Goal: Task Accomplishment & Management: Use online tool/utility

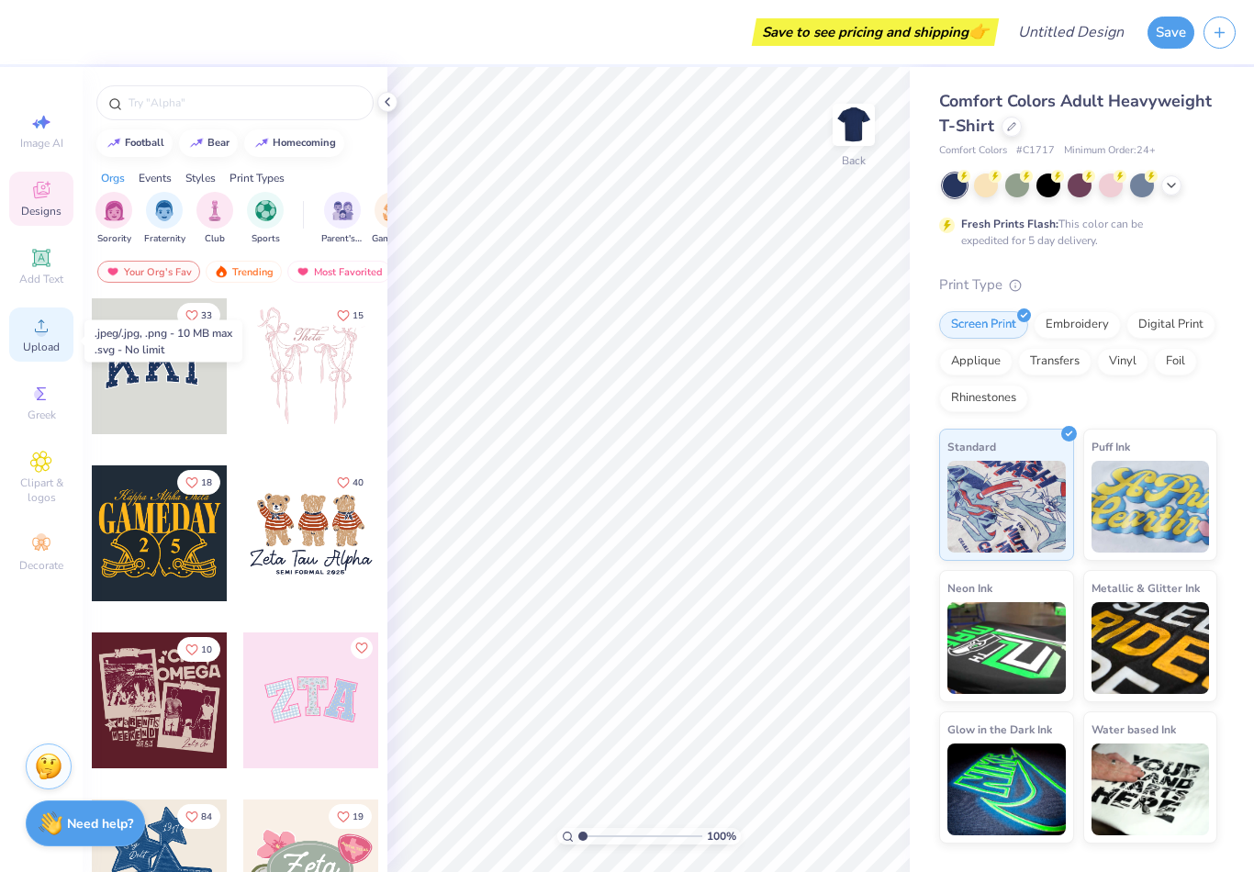
click at [48, 346] on span "Upload" at bounding box center [41, 347] width 37 height 15
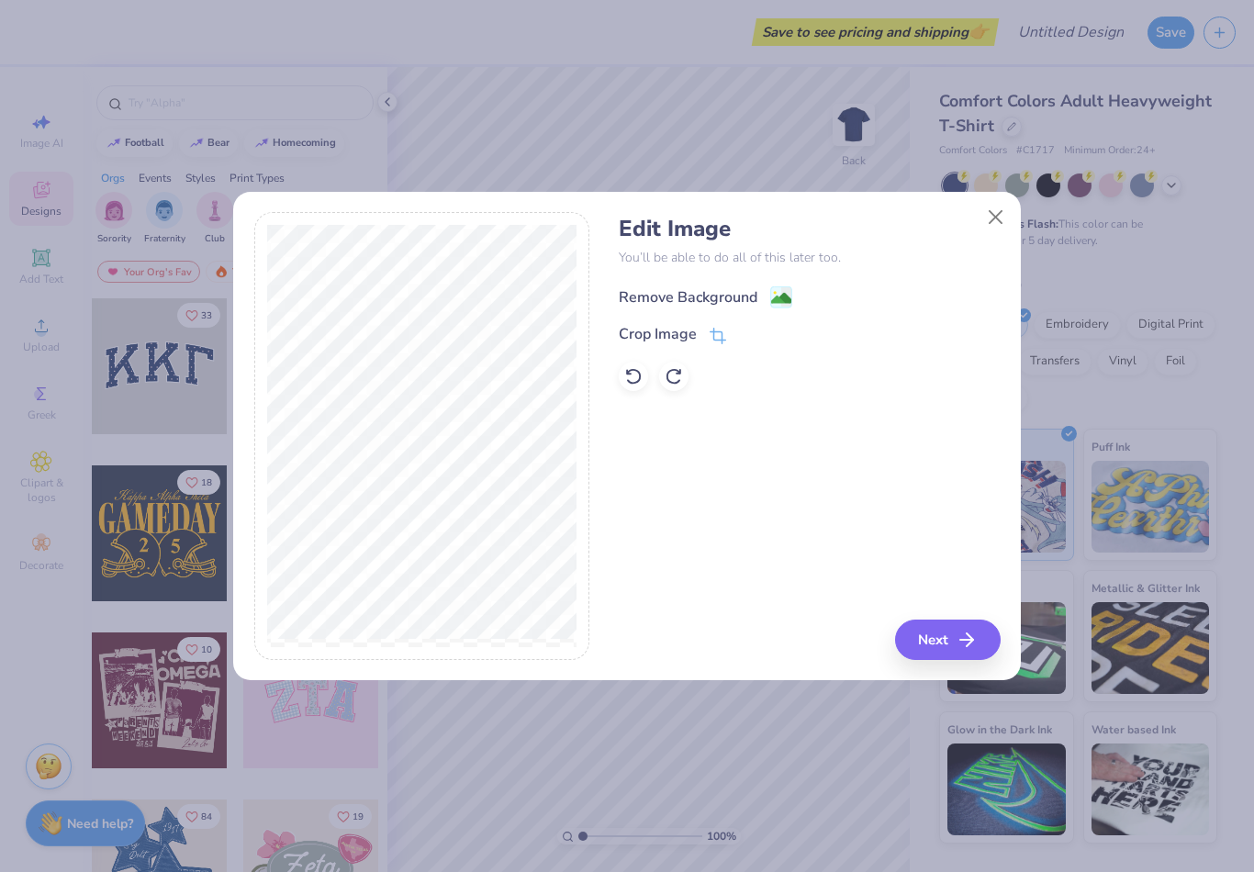
click at [775, 298] on image at bounding box center [781, 298] width 20 height 20
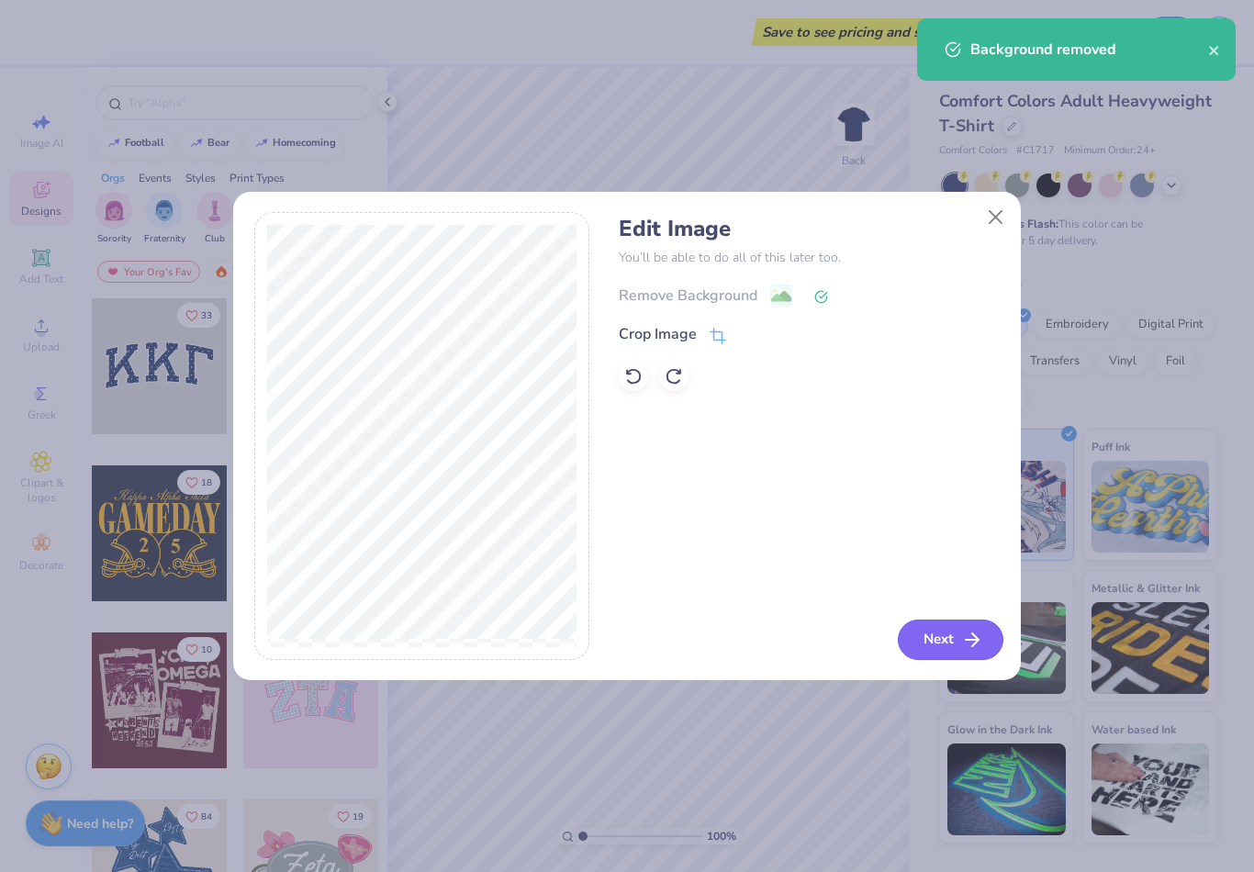
click at [957, 645] on button "Next" at bounding box center [951, 640] width 106 height 40
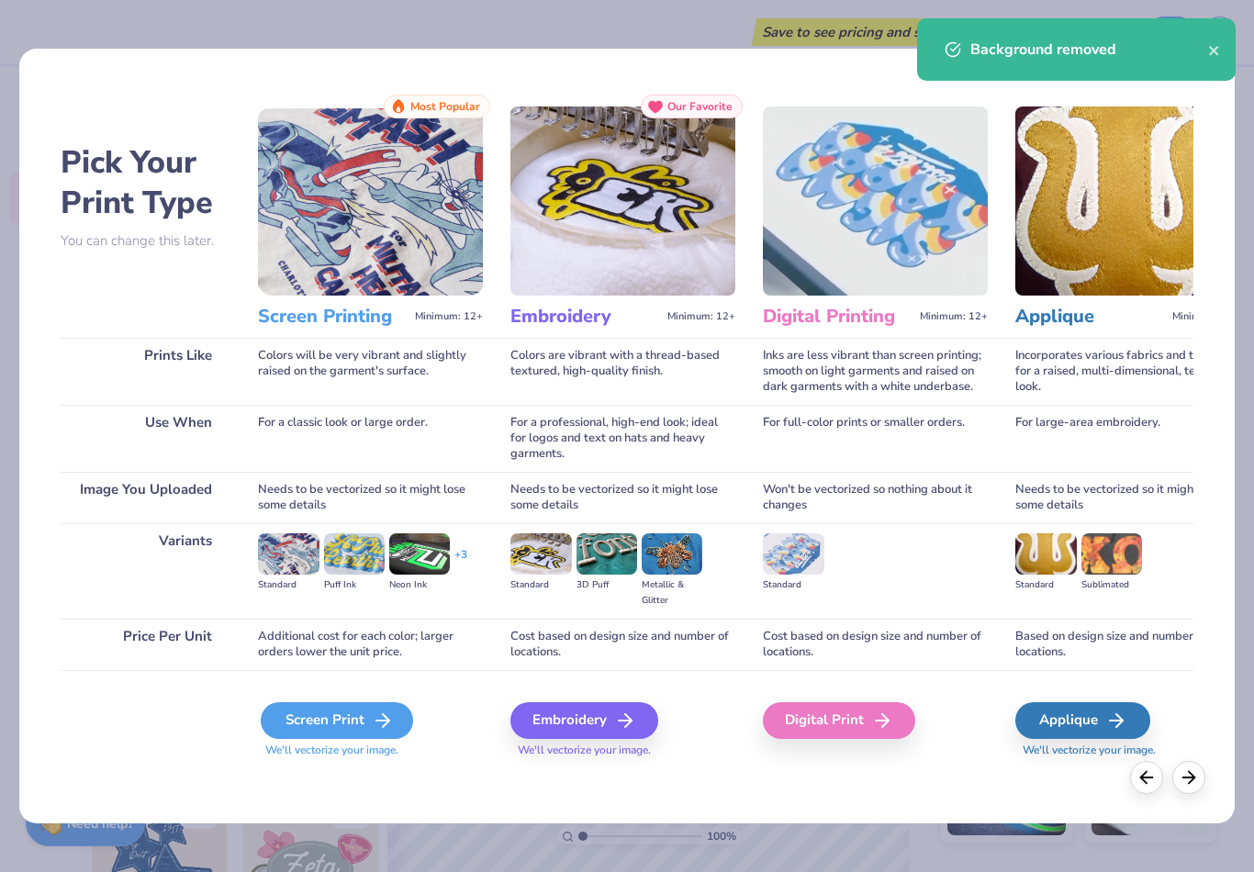
click at [360, 721] on div "Screen Print" at bounding box center [337, 720] width 152 height 37
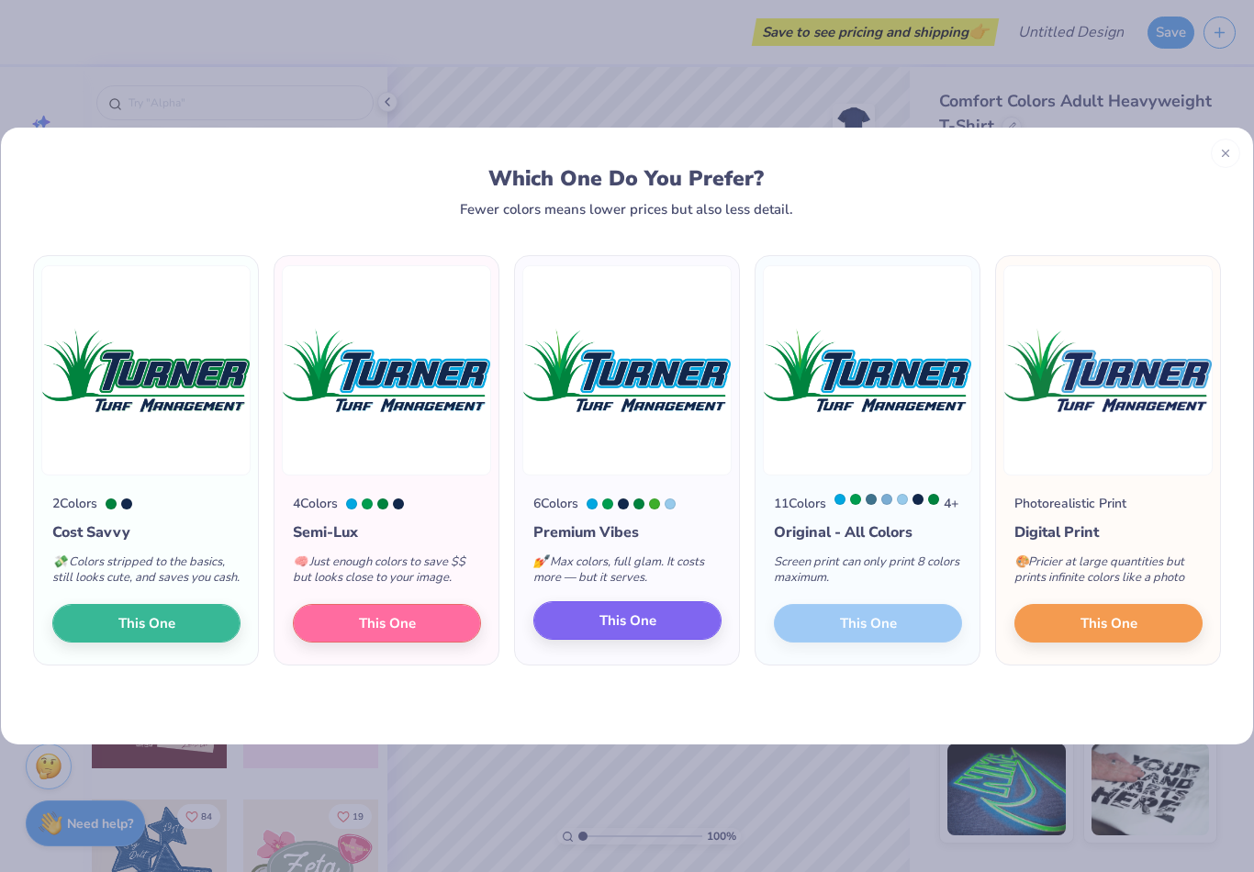
click at [656, 640] on button "This One" at bounding box center [627, 620] width 188 height 39
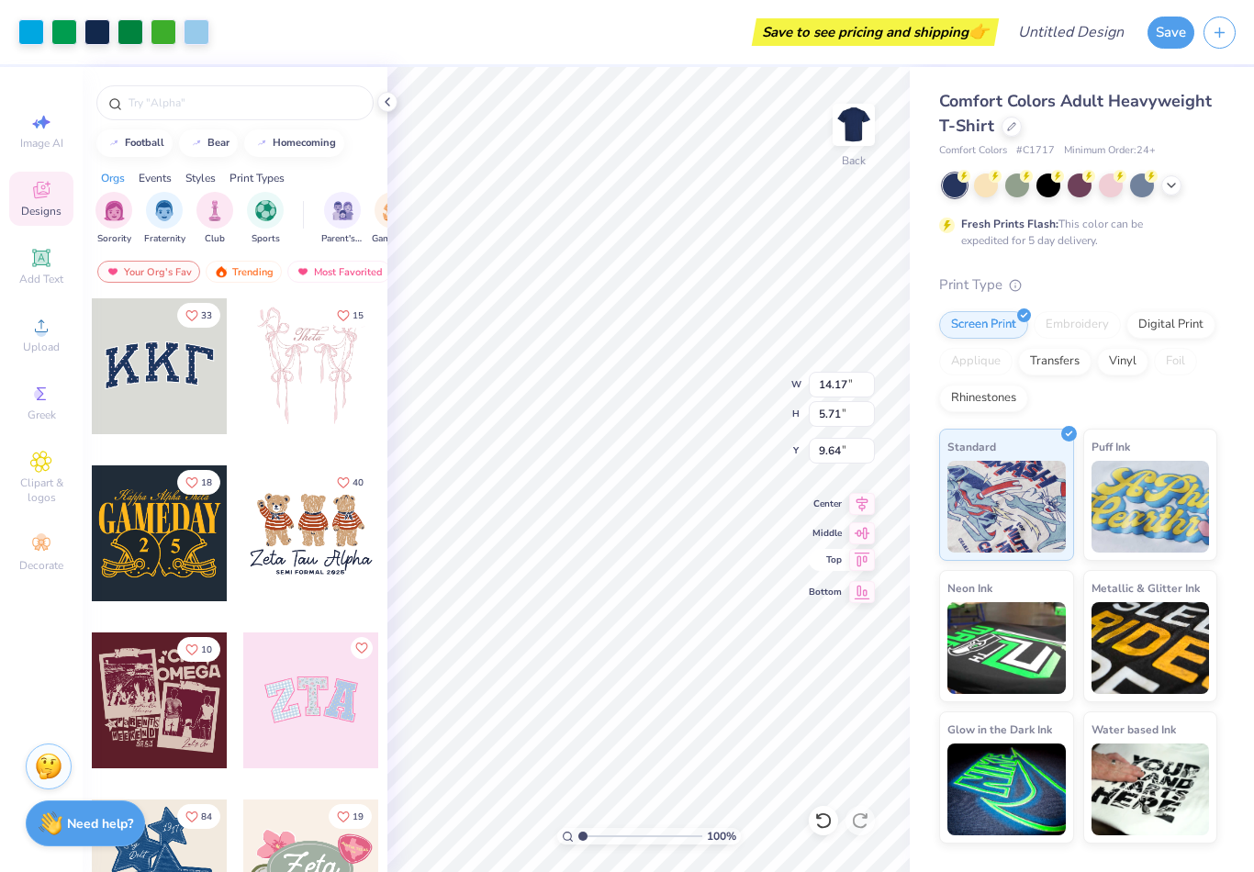
type input "8.05"
type input "3.24"
type input "3.00"
type input "5.91"
type input "2.38"
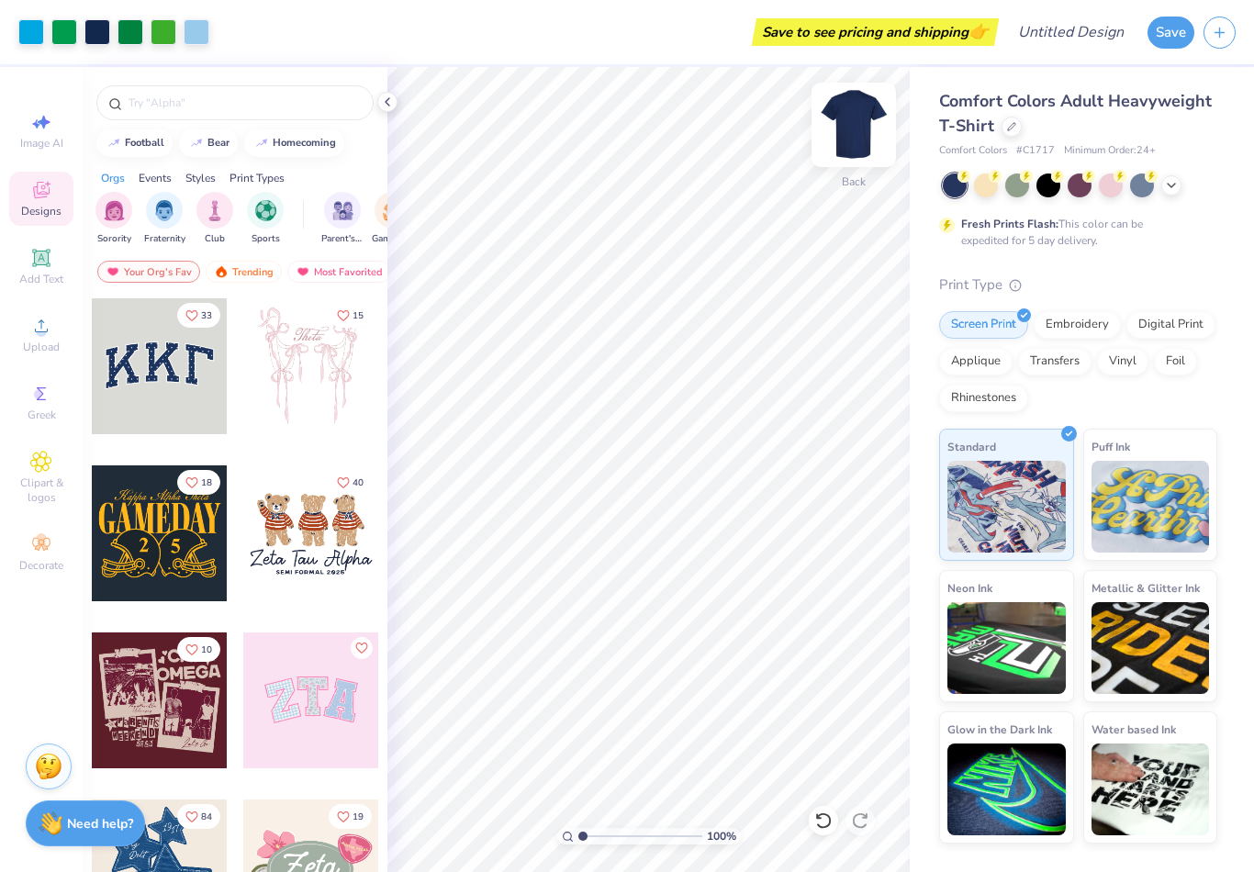
click at [859, 140] on img at bounding box center [853, 124] width 73 height 73
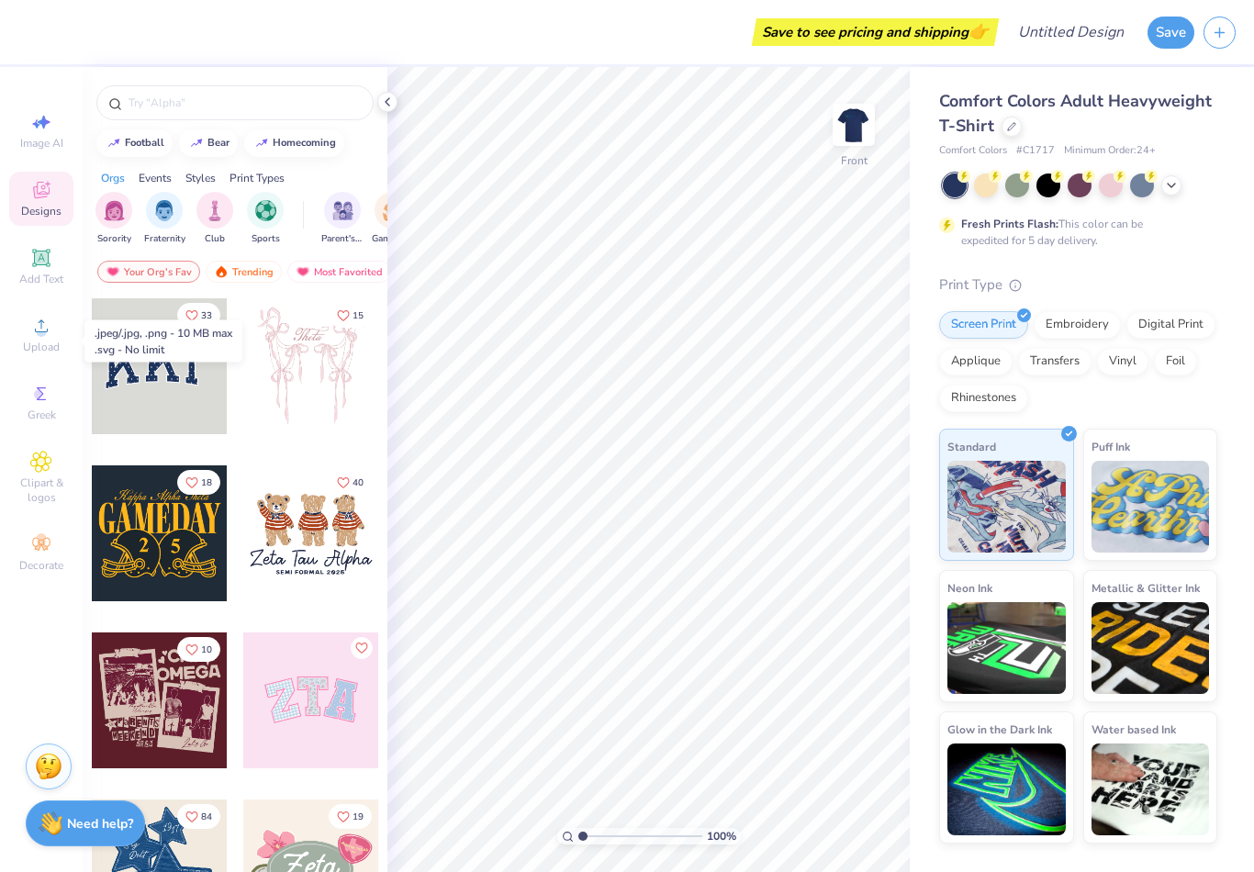
click at [51, 353] on span "Upload" at bounding box center [41, 347] width 37 height 15
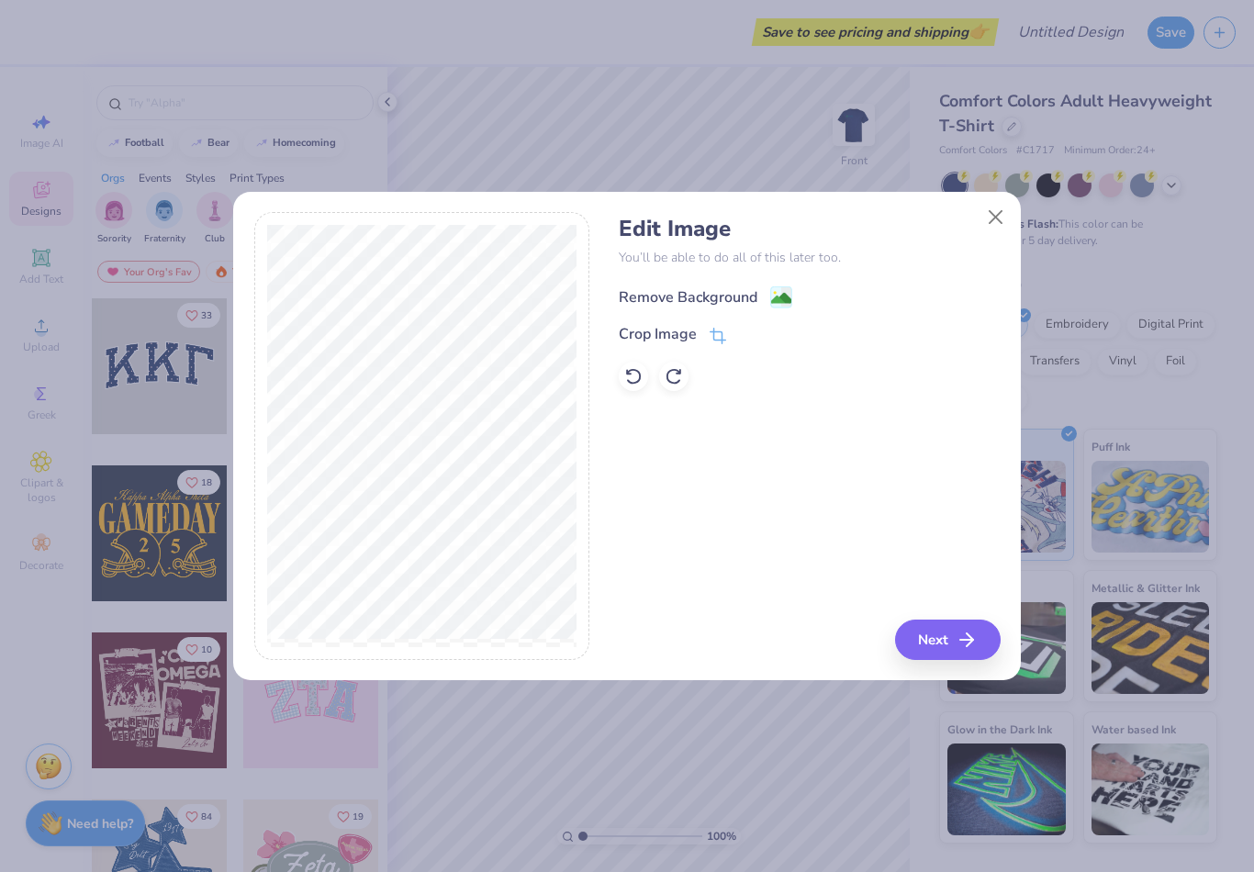
click at [785, 297] on image at bounding box center [781, 298] width 20 height 20
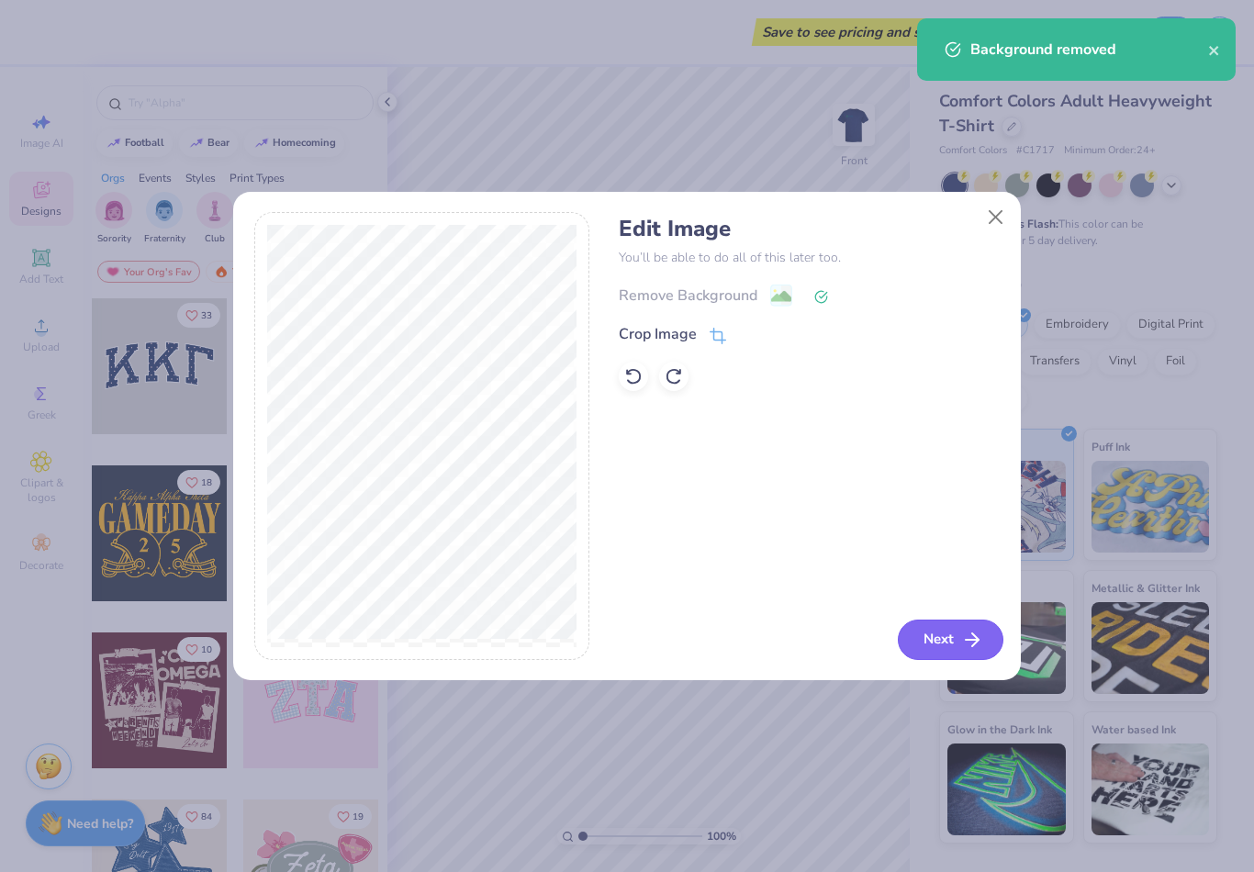
click at [943, 634] on button "Next" at bounding box center [951, 640] width 106 height 40
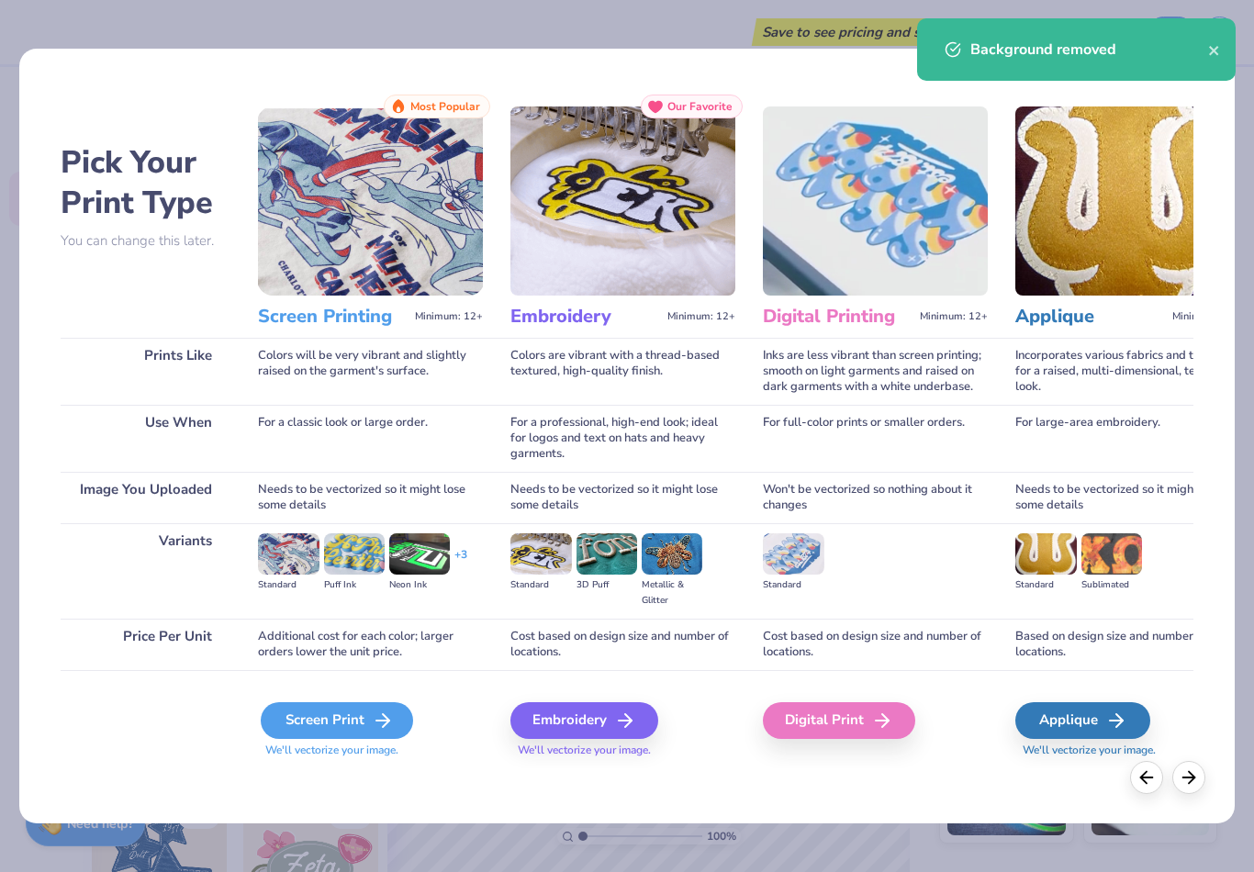
click at [359, 716] on div "Screen Print" at bounding box center [337, 720] width 152 height 37
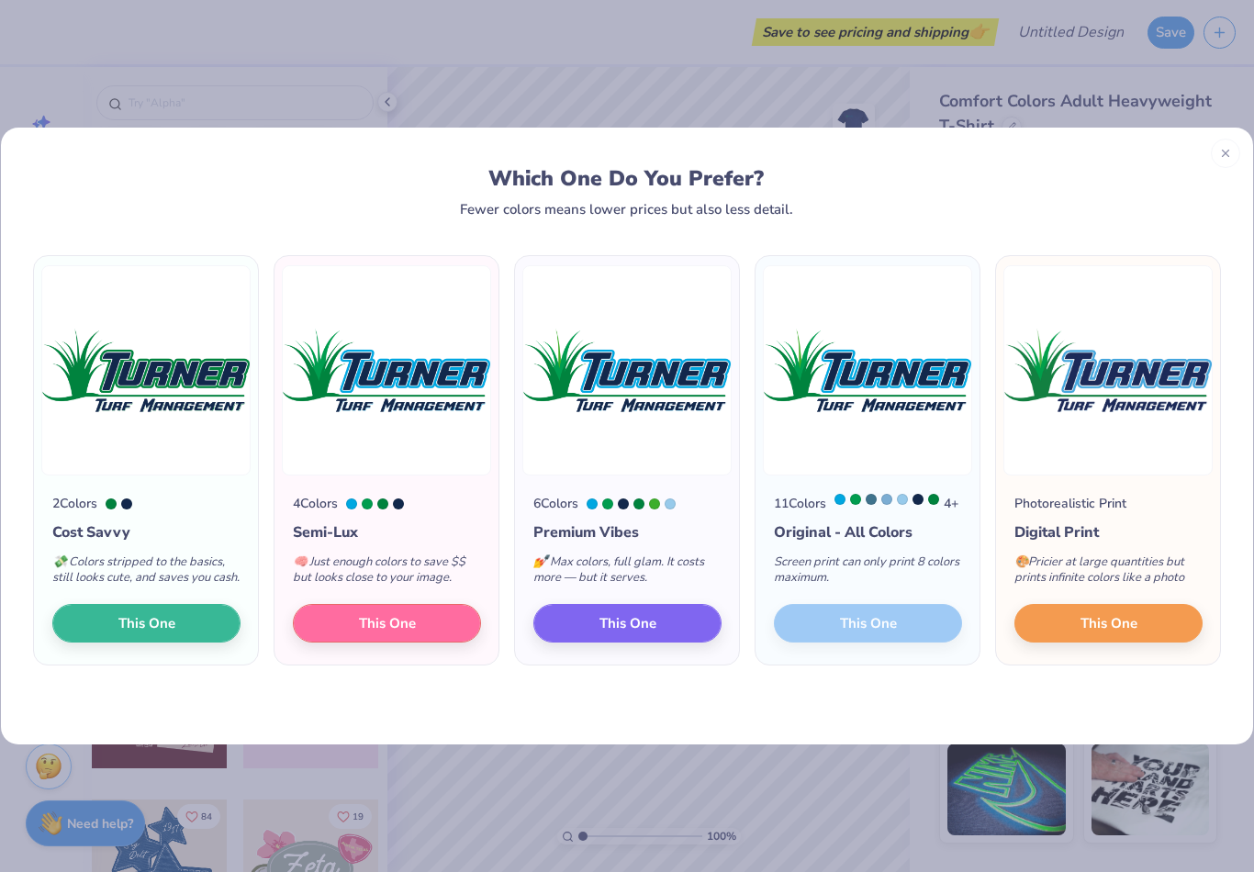
click at [907, 641] on div "11 Colors 4 + Original - All Colors Screen print can only print 8 colors maximu…" at bounding box center [868, 570] width 224 height 189
click at [921, 643] on div "11 Colors 4 + Original - All Colors Screen print can only print 8 colors maximu…" at bounding box center [868, 570] width 224 height 189
click at [1065, 634] on button "This One" at bounding box center [1109, 620] width 188 height 39
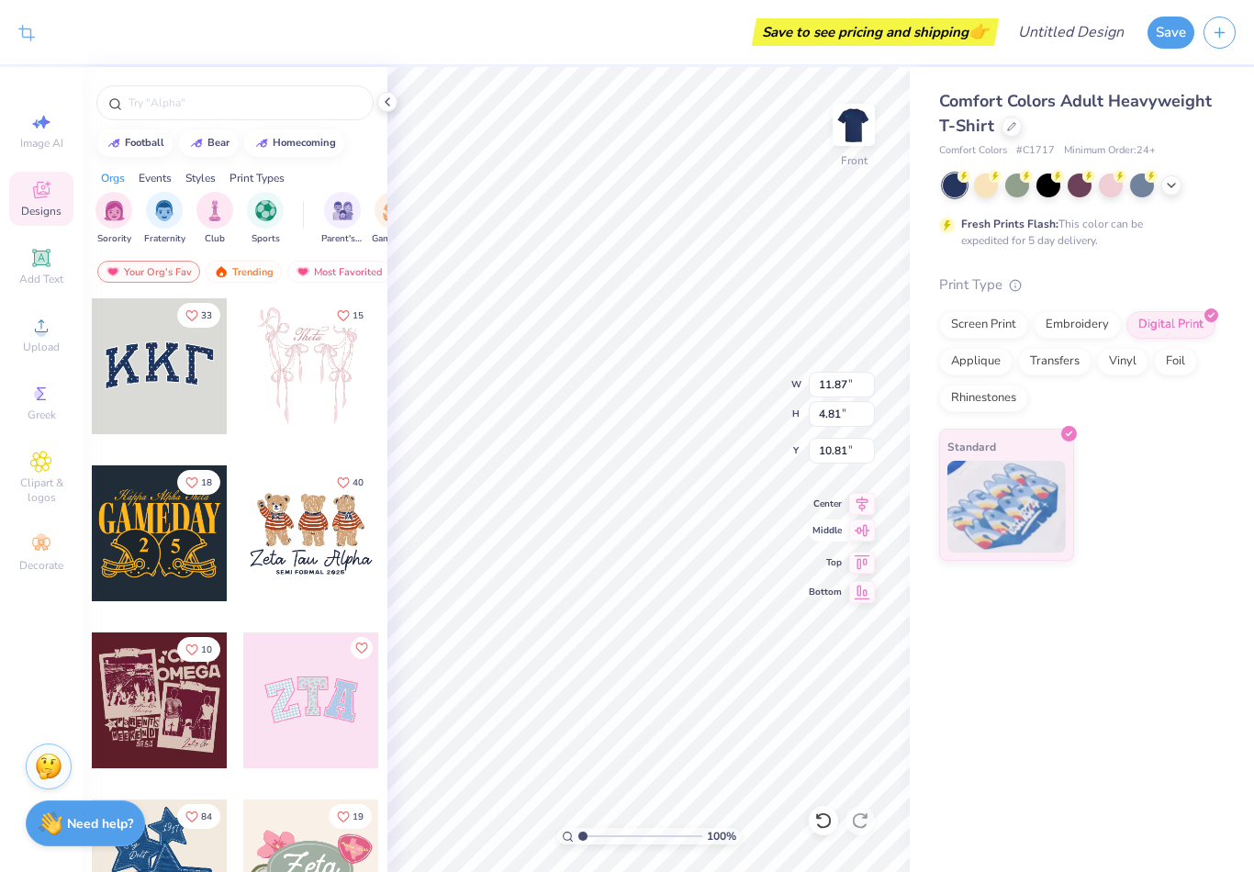
type input "11.87"
type input "4.81"
type input "9.57"
type input "9.65"
type input "3.91"
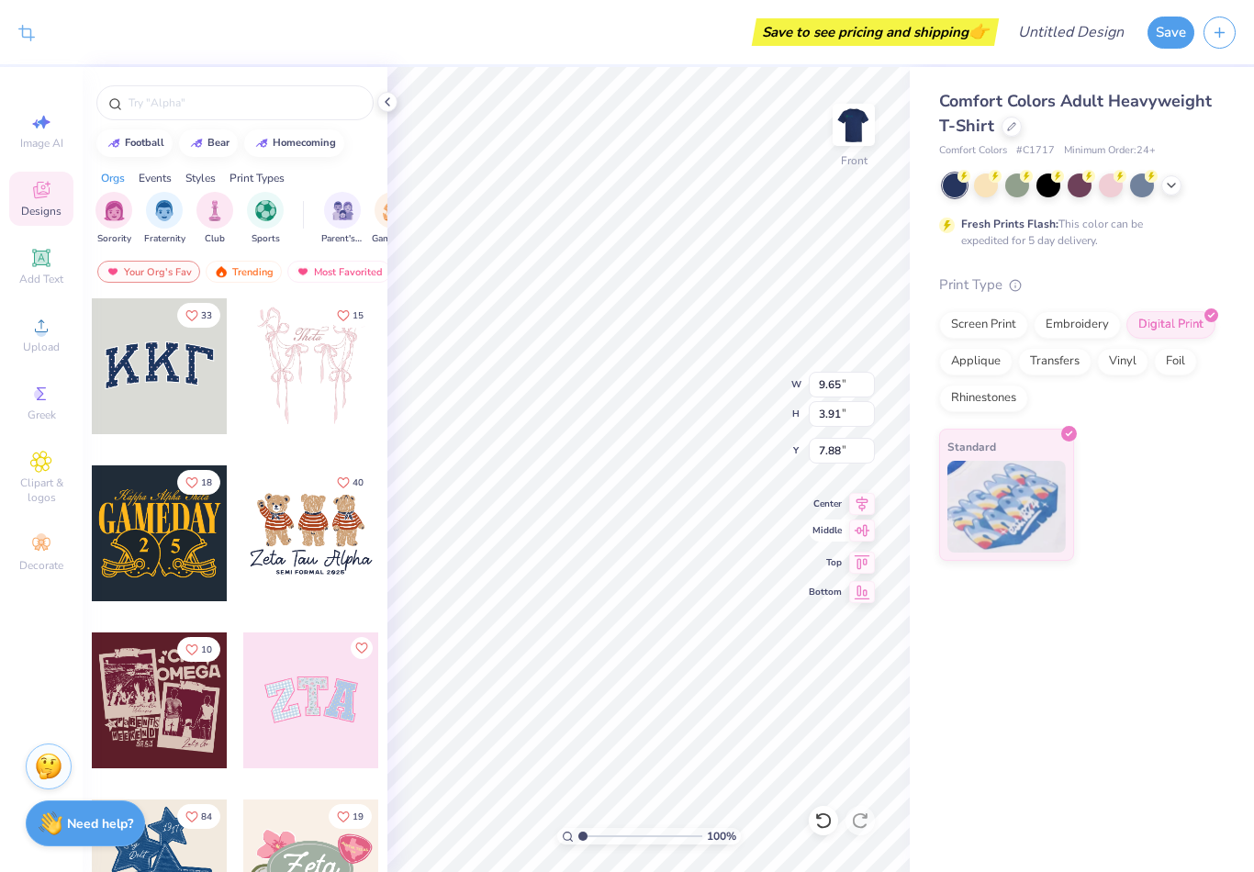
type input "3.00"
type input "11.62"
type input "4.71"
click at [843, 131] on img at bounding box center [853, 124] width 73 height 73
click at [50, 143] on span "Image AI" at bounding box center [41, 143] width 43 height 15
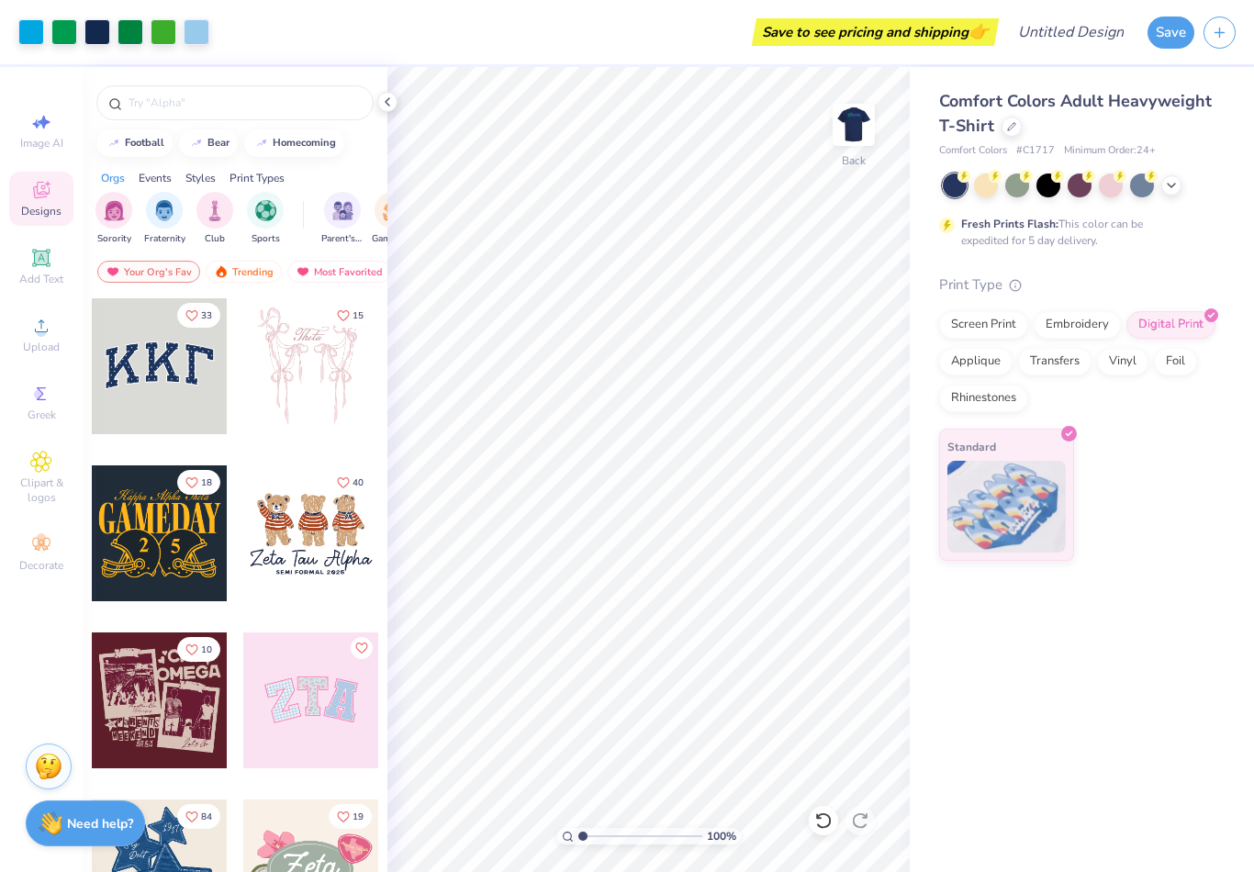
select select "4"
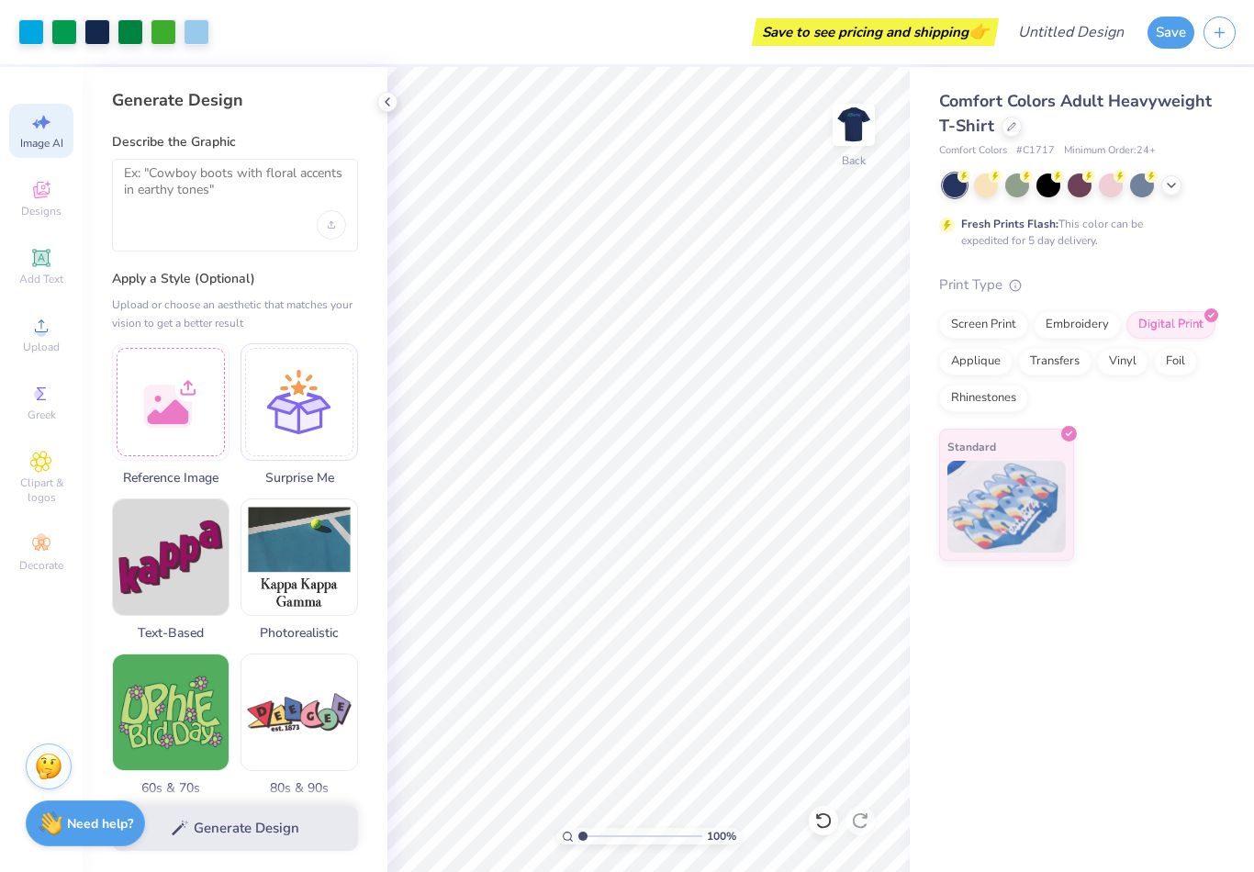
click at [339, 228] on div "Upload image" at bounding box center [331, 224] width 29 height 29
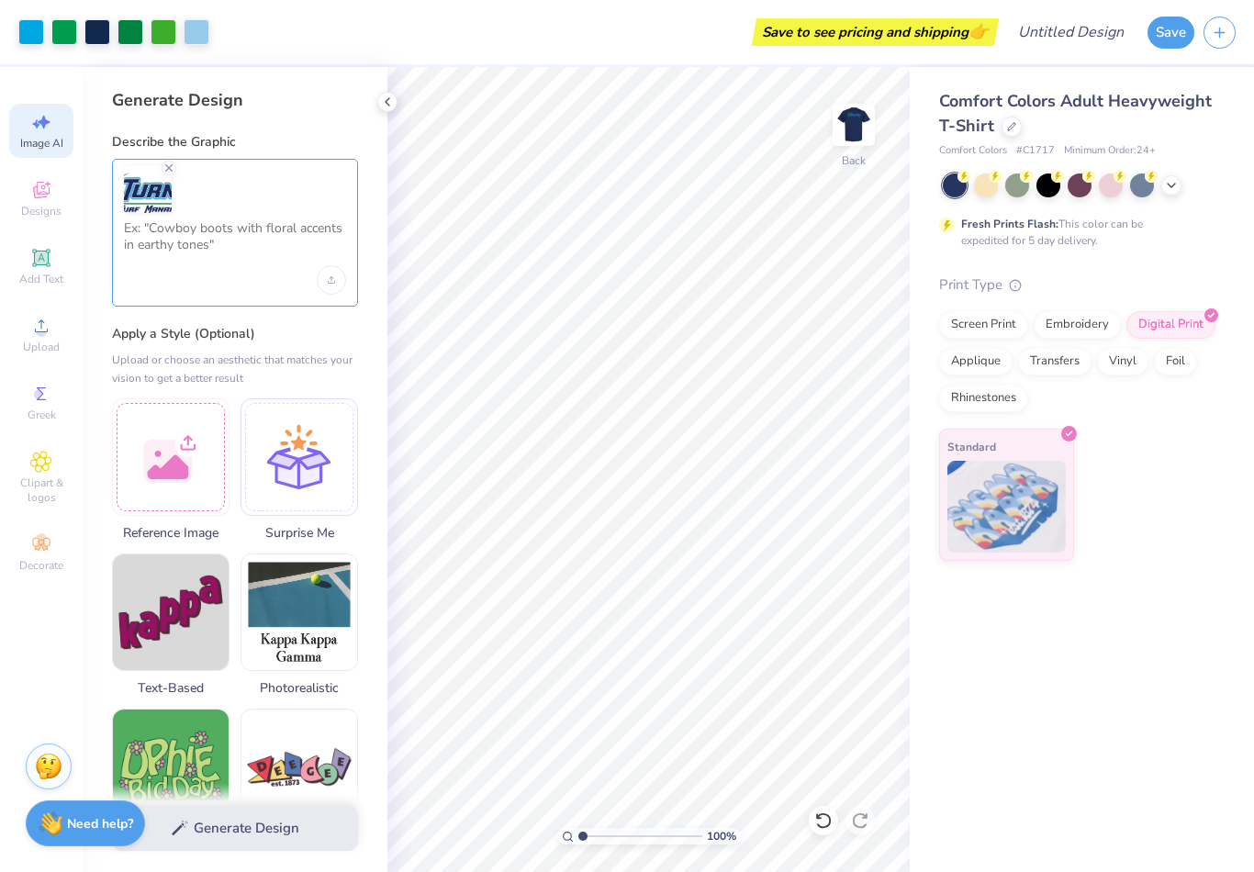
click at [252, 253] on textarea at bounding box center [235, 243] width 222 height 46
click at [169, 243] on textarea at bounding box center [235, 243] width 222 height 46
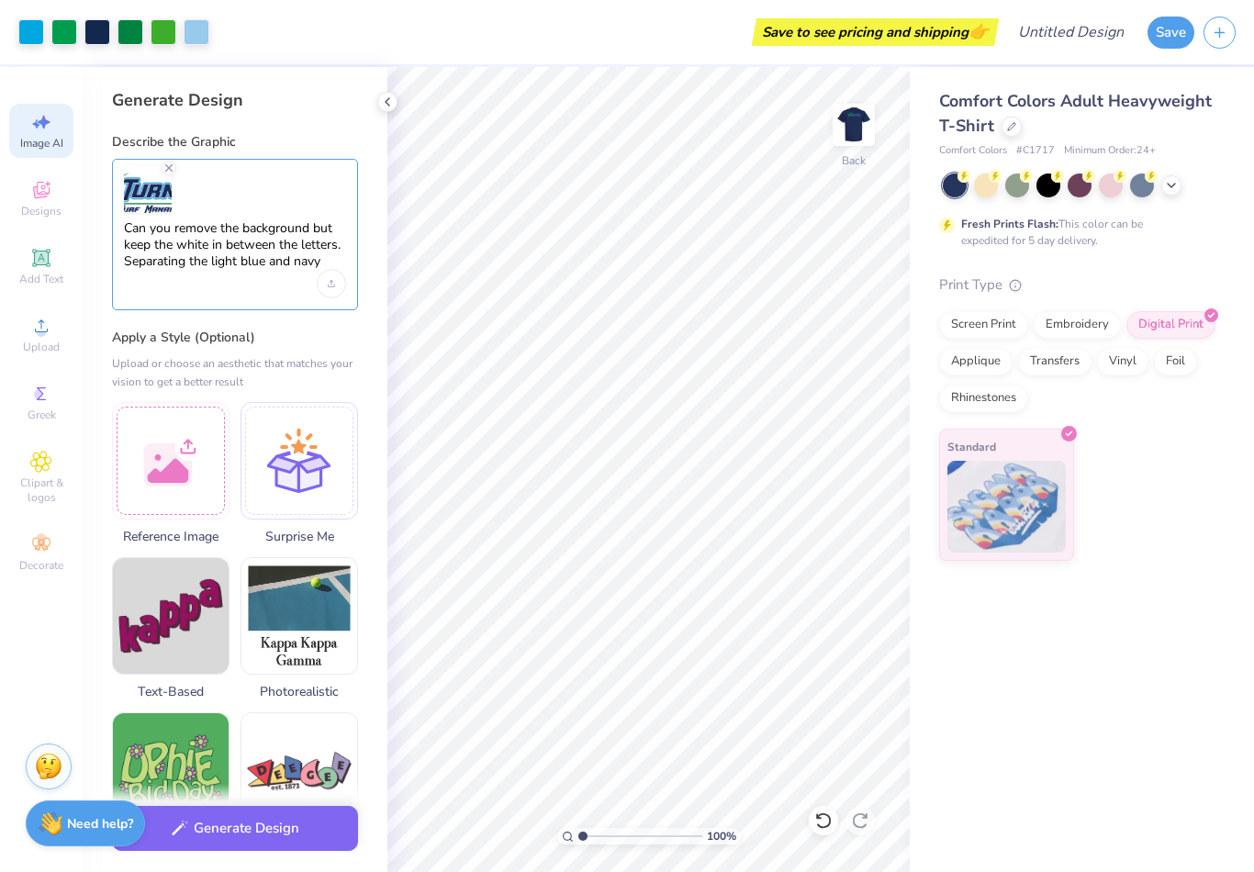
type textarea "Can you remove the background but keep the white in between the letters. Separa…"
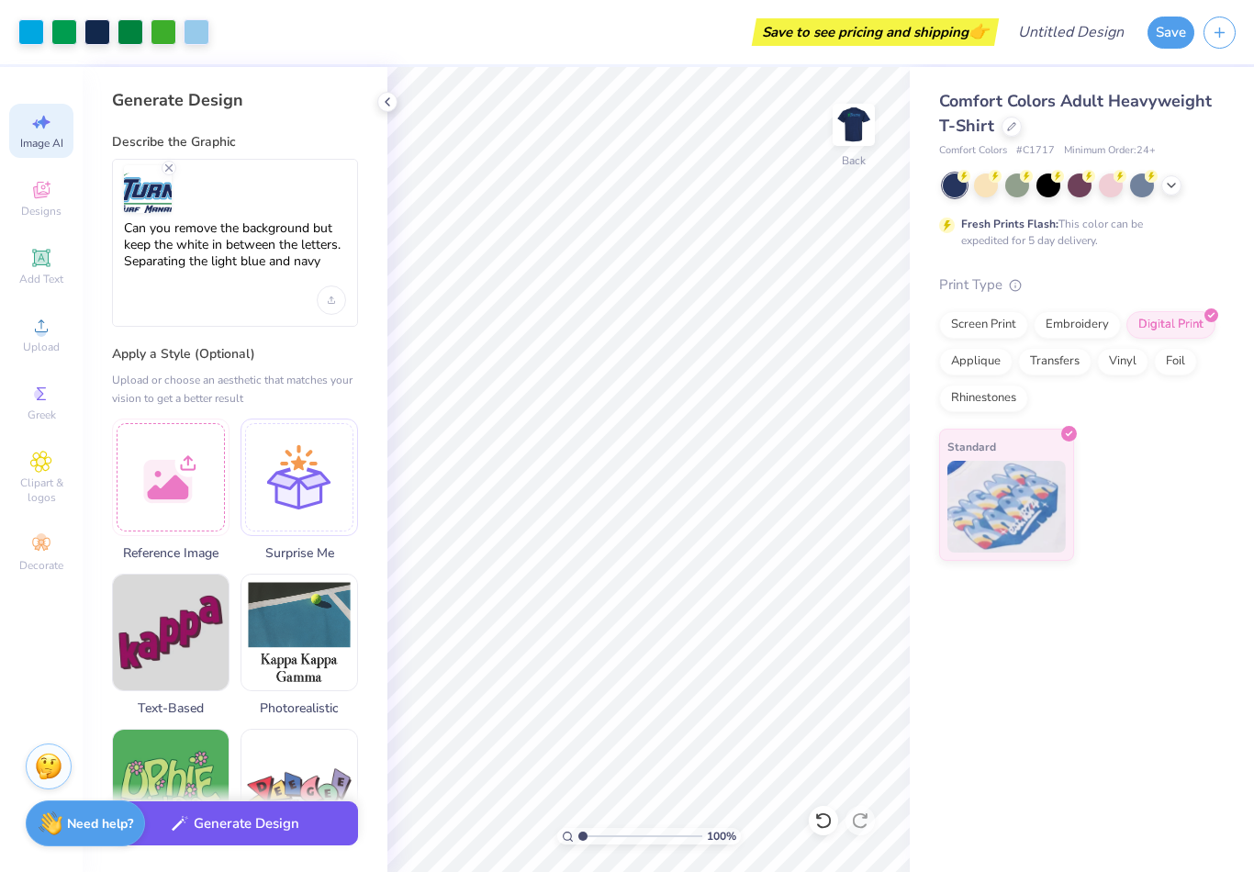
click at [302, 829] on button "Generate Design" at bounding box center [235, 824] width 246 height 45
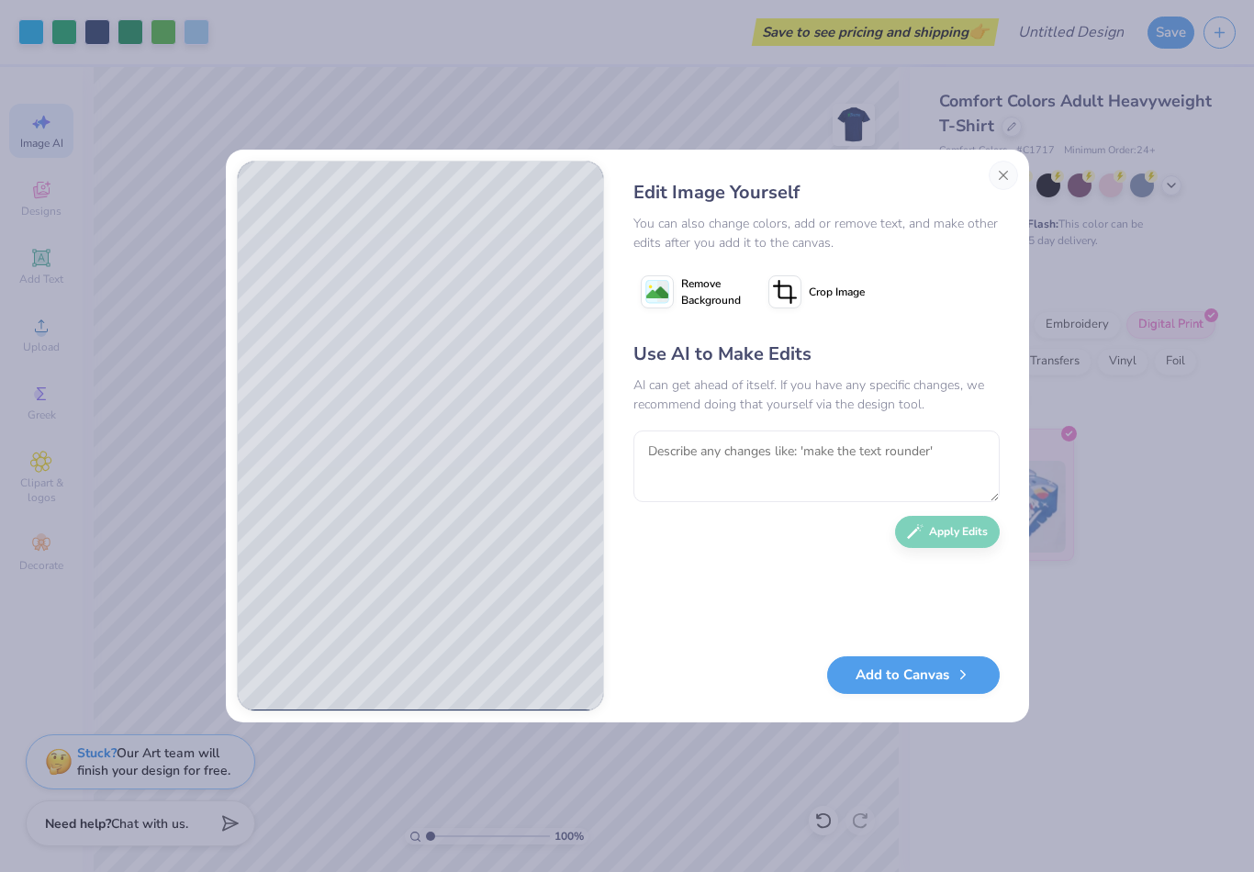
click at [1004, 174] on button "Close" at bounding box center [1003, 175] width 29 height 29
